Goal: Task Accomplishment & Management: Use online tool/utility

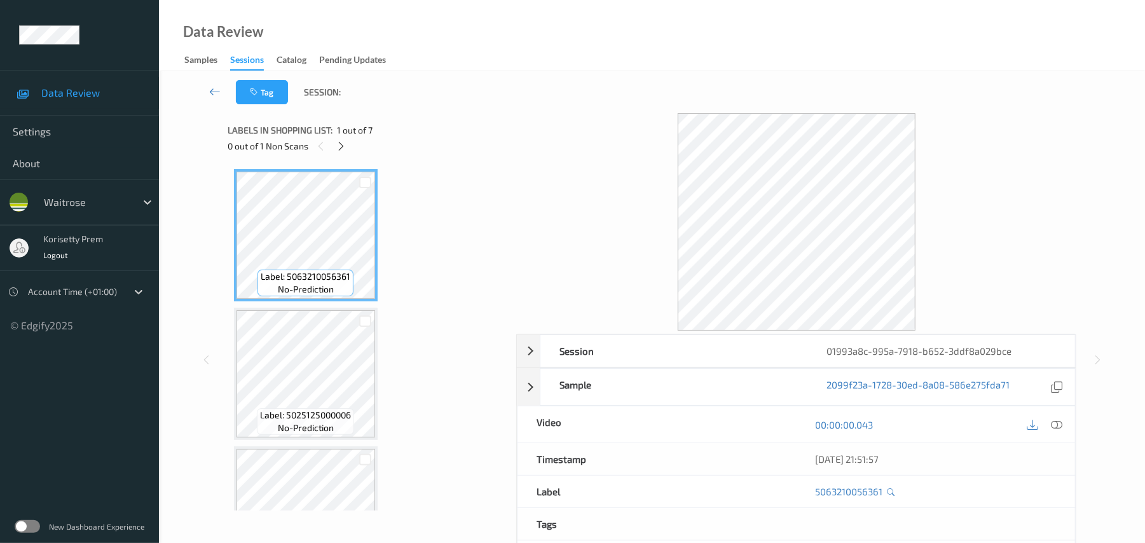
click at [473, 57] on div "Data Review Samples Sessions Catalog Pending Updates" at bounding box center [652, 35] width 986 height 71
click at [339, 139] on div at bounding box center [341, 146] width 16 height 16
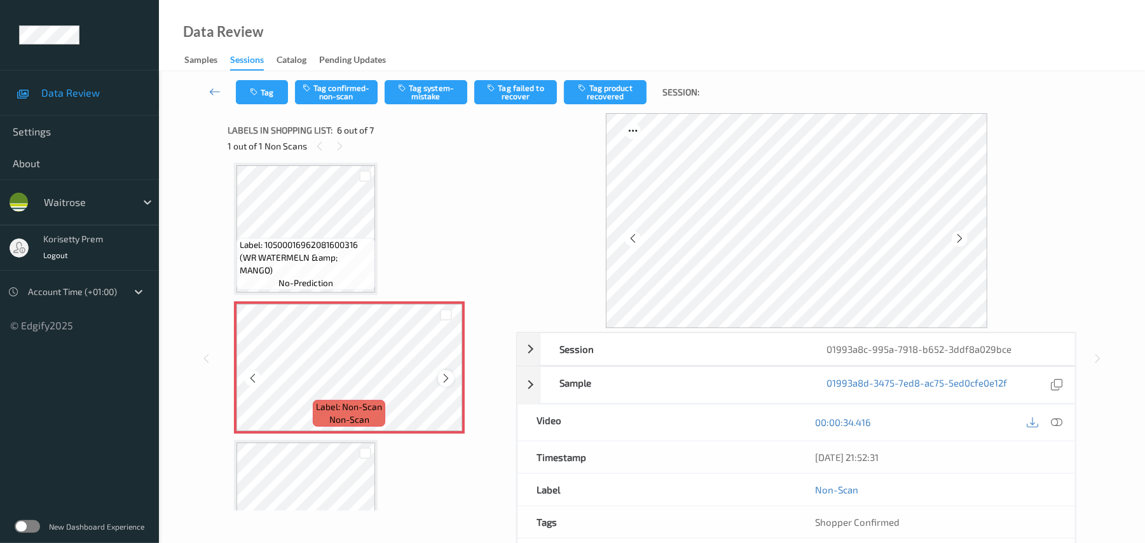
click at [448, 376] on icon at bounding box center [445, 377] width 11 height 11
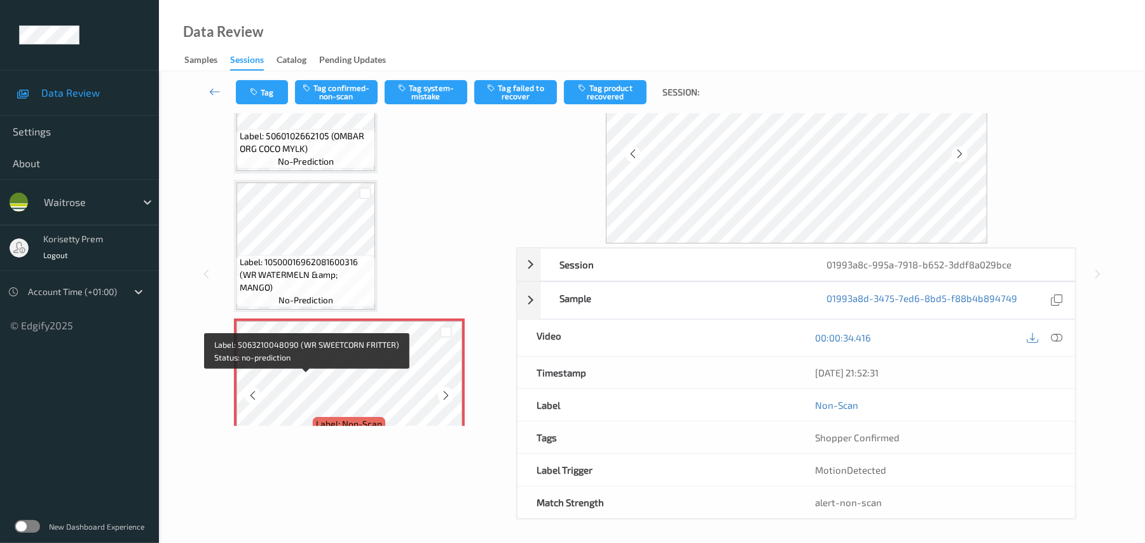
scroll to position [458, 0]
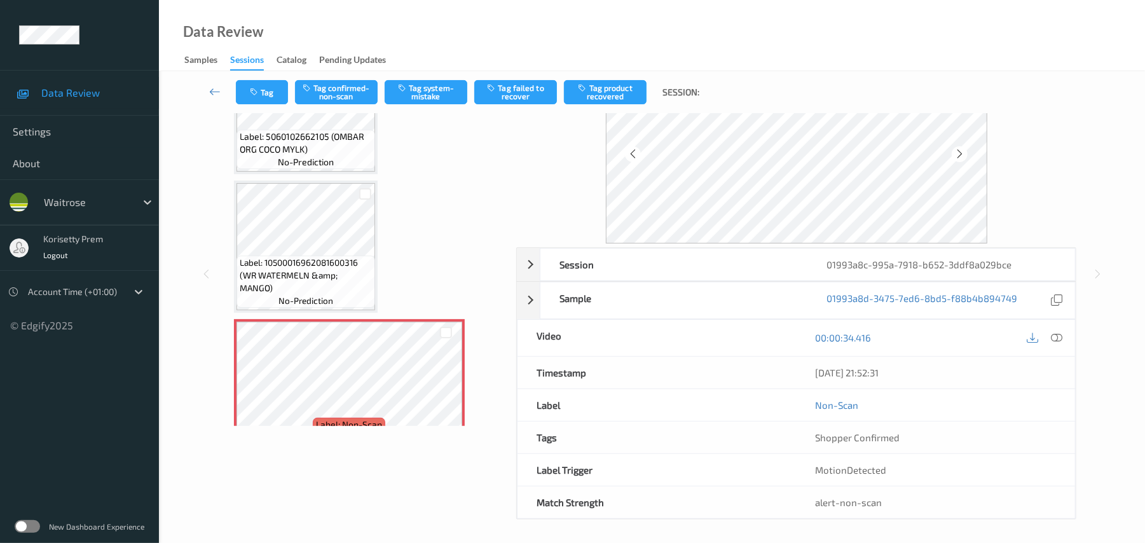
click at [304, 287] on span "Label: 10500016962081600316 (WR WATERMELN &amp; MANGO)" at bounding box center [306, 275] width 132 height 38
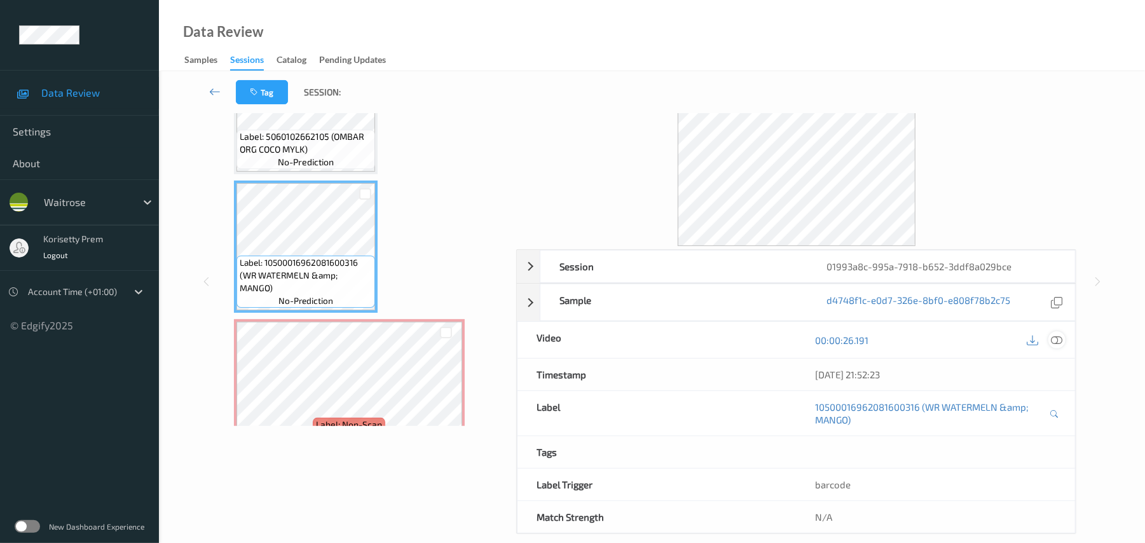
click at [1056, 346] on icon at bounding box center [1056, 339] width 11 height 11
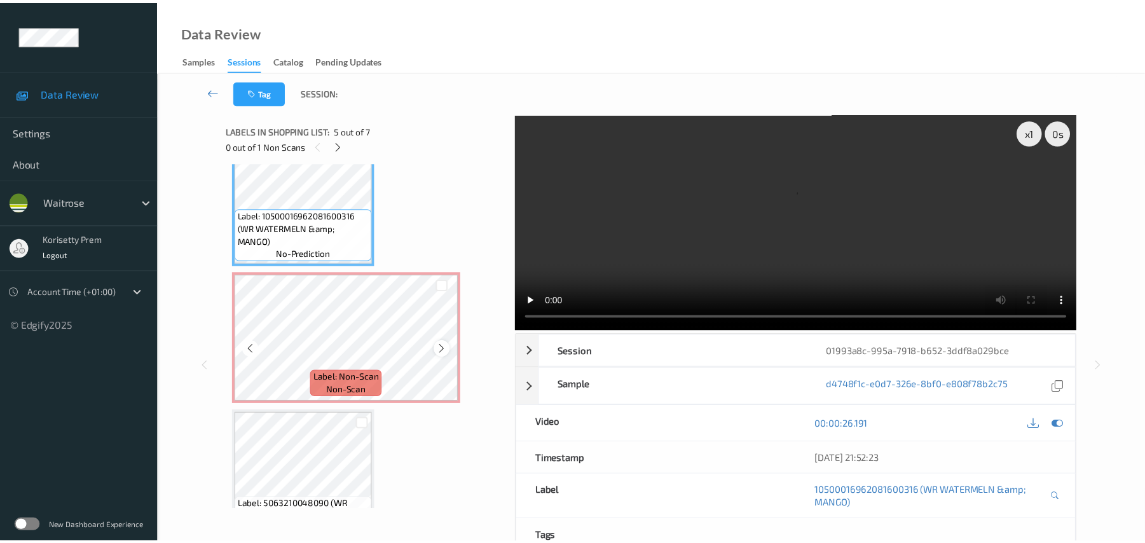
scroll to position [628, 0]
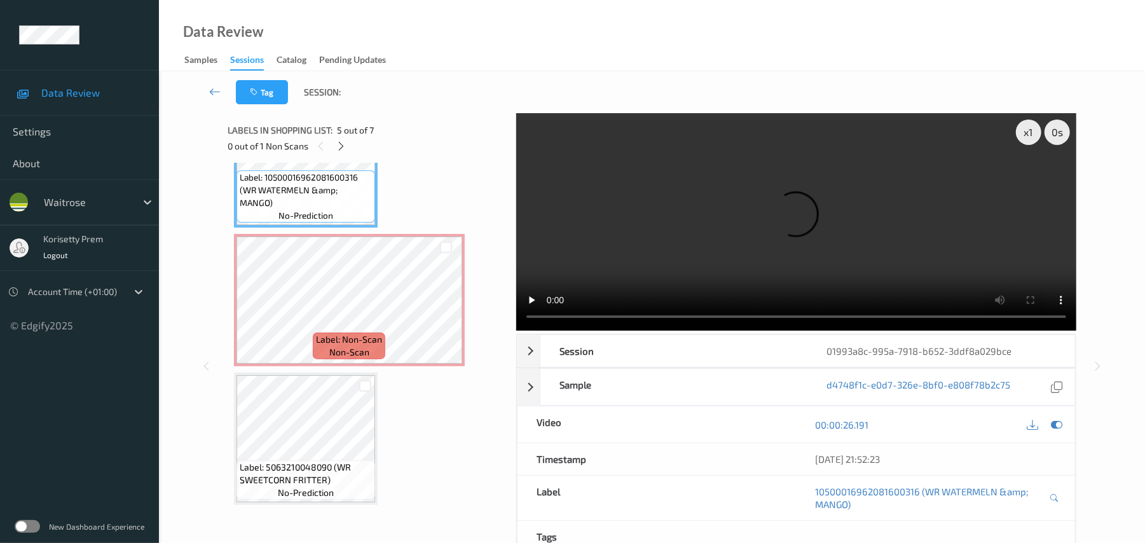
click at [664, 226] on video at bounding box center [796, 221] width 560 height 217
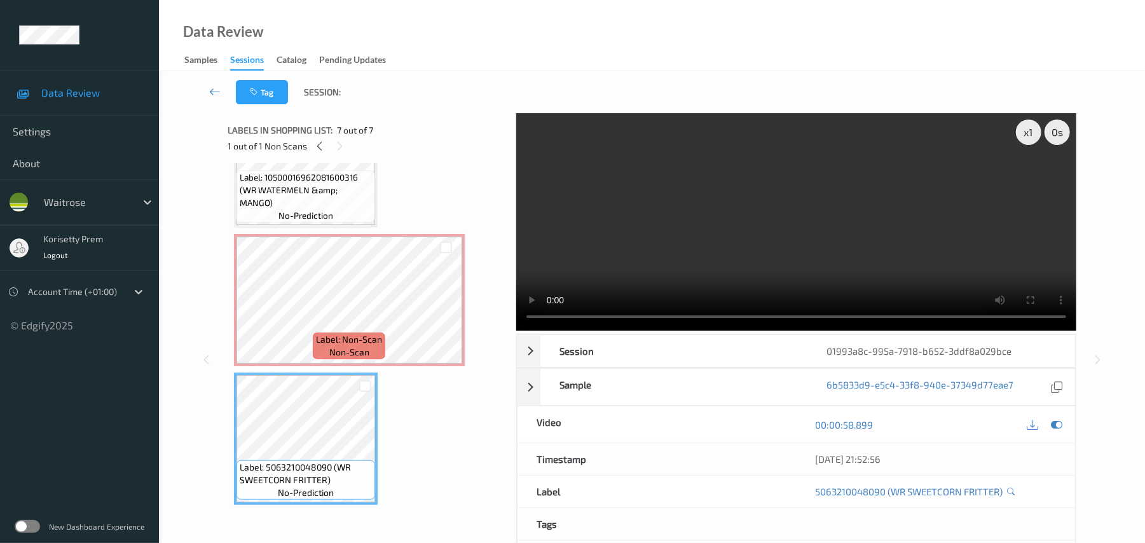
click at [641, 240] on video at bounding box center [796, 221] width 560 height 217
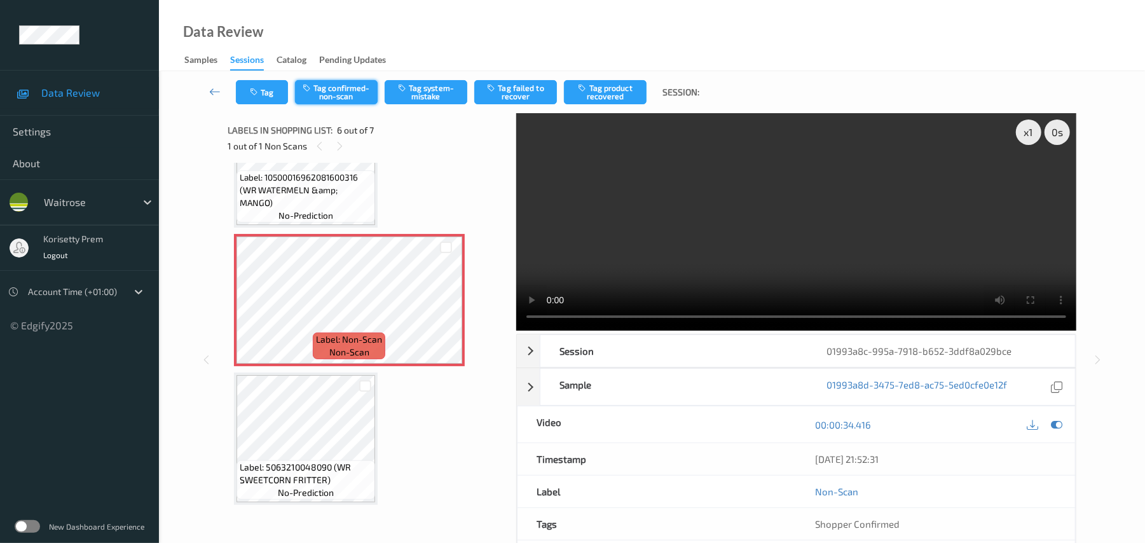
click at [351, 100] on button "Tag confirmed-non-scan" at bounding box center [336, 92] width 83 height 24
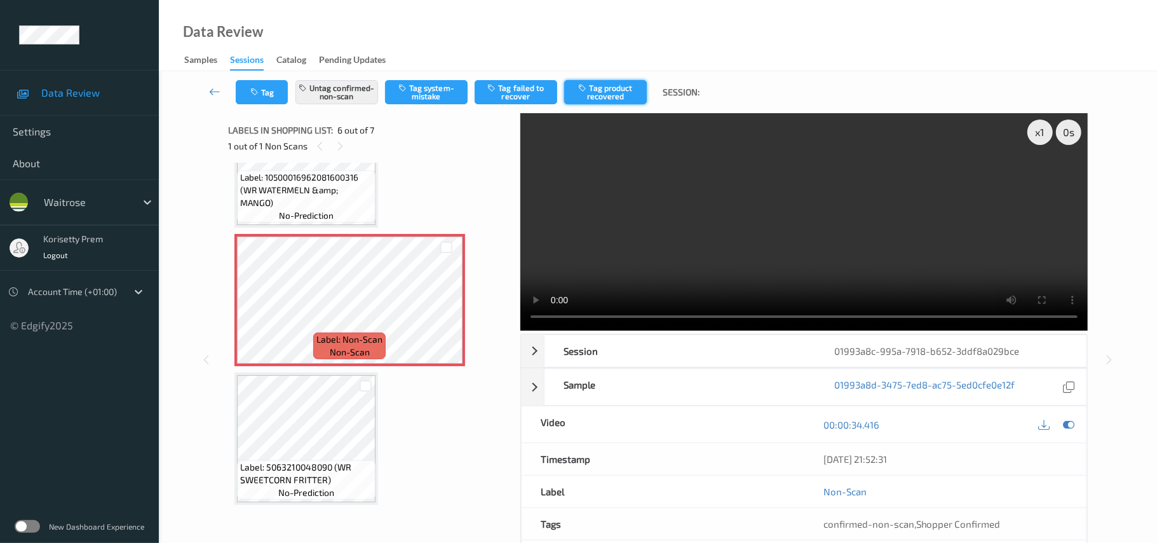
click at [610, 93] on button "Tag product recovered" at bounding box center [605, 92] width 83 height 24
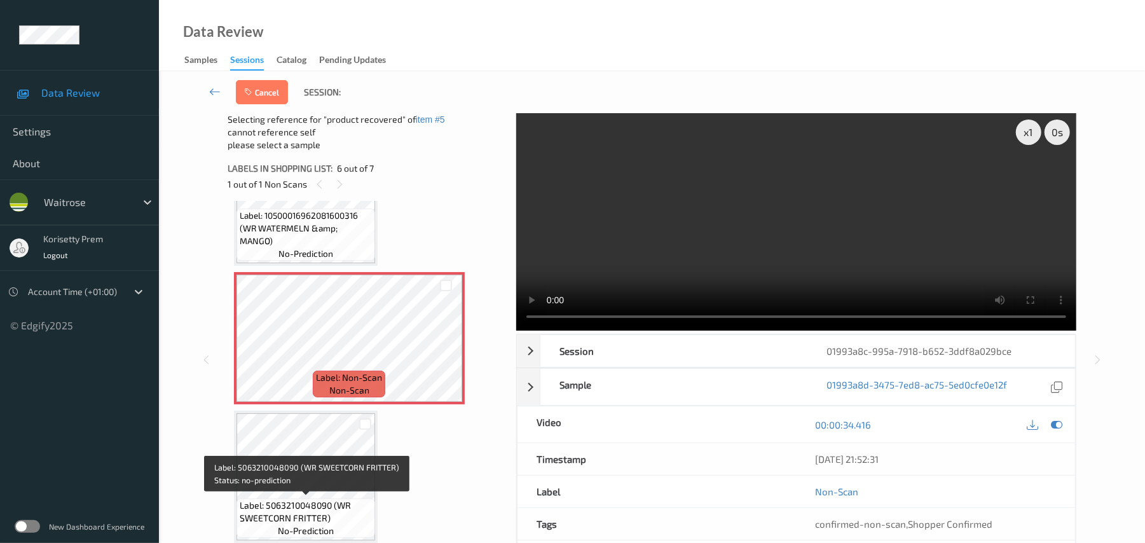
click at [309, 501] on span "Label: 5063210048090 (WR SWEETCORN FRITTER)" at bounding box center [306, 511] width 132 height 25
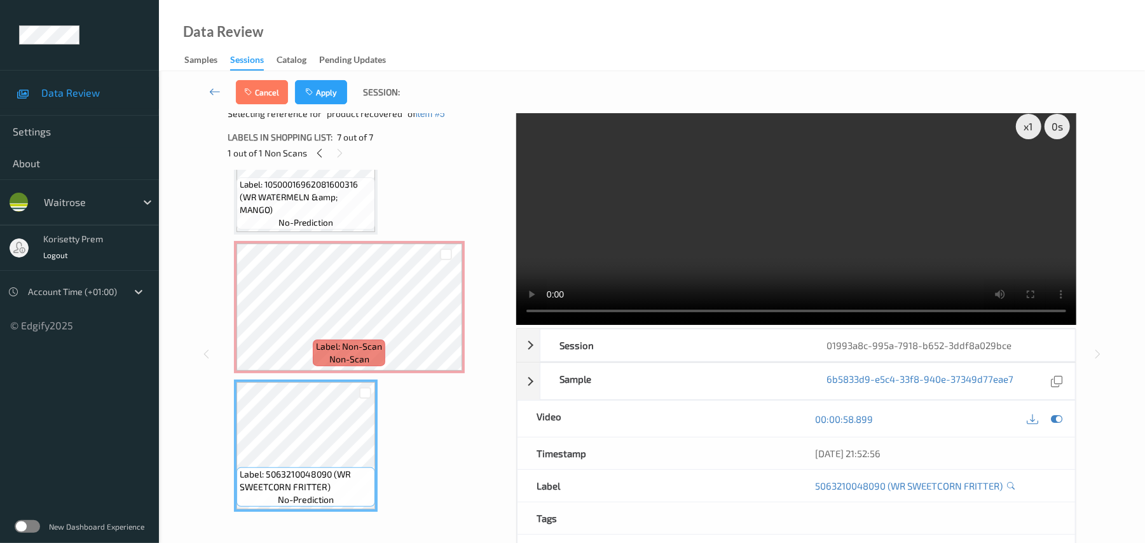
scroll to position [6, 0]
click at [323, 90] on button "Apply" at bounding box center [321, 92] width 52 height 24
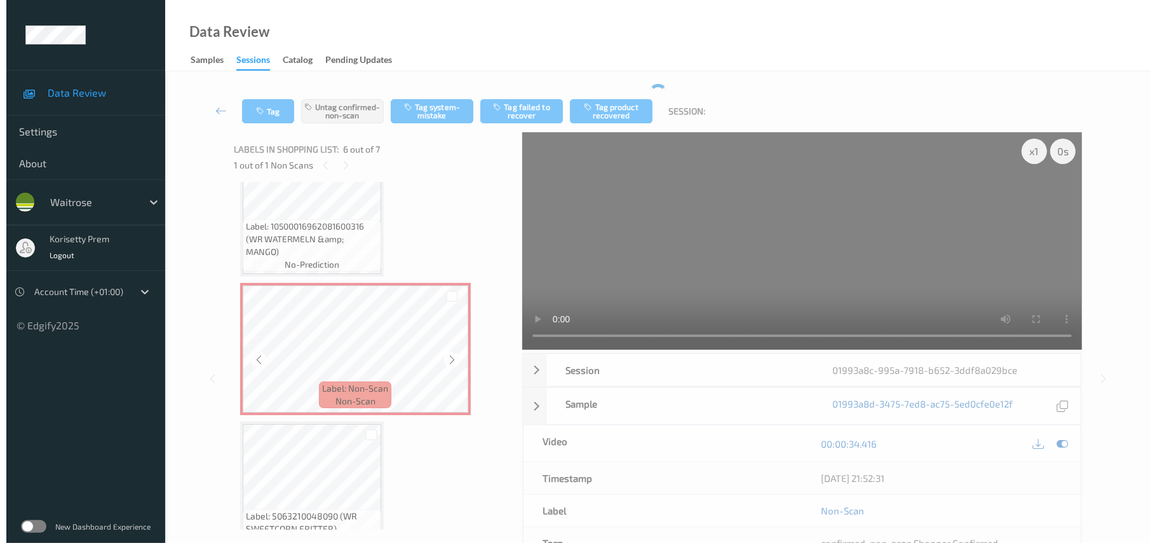
scroll to position [628, 0]
